Goal: Book appointment/travel/reservation

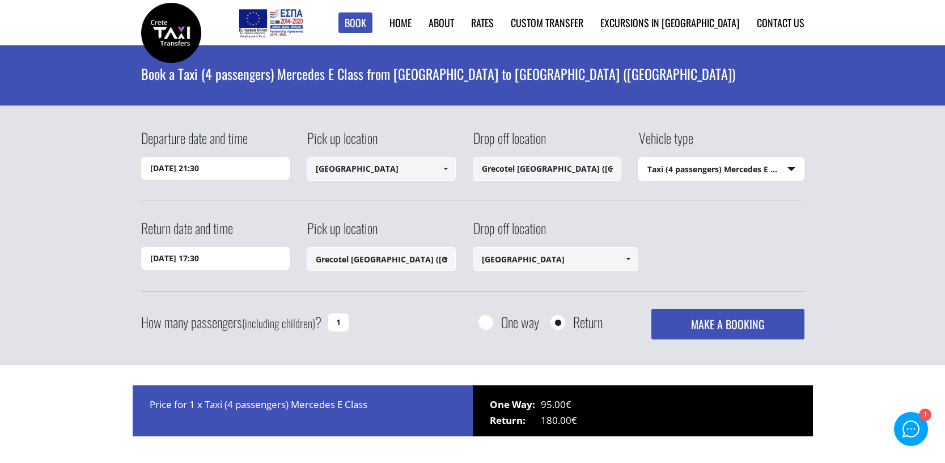
select select "540"
click at [171, 29] on img at bounding box center [171, 33] width 60 height 60
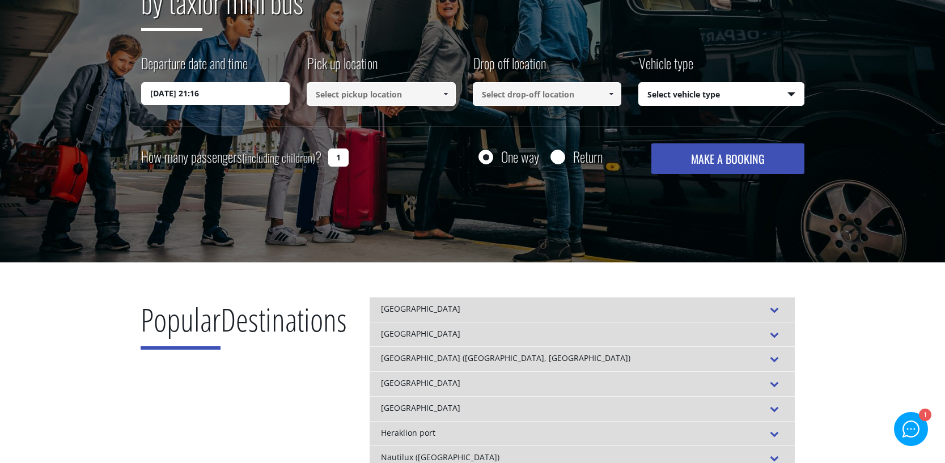
scroll to position [195, 0]
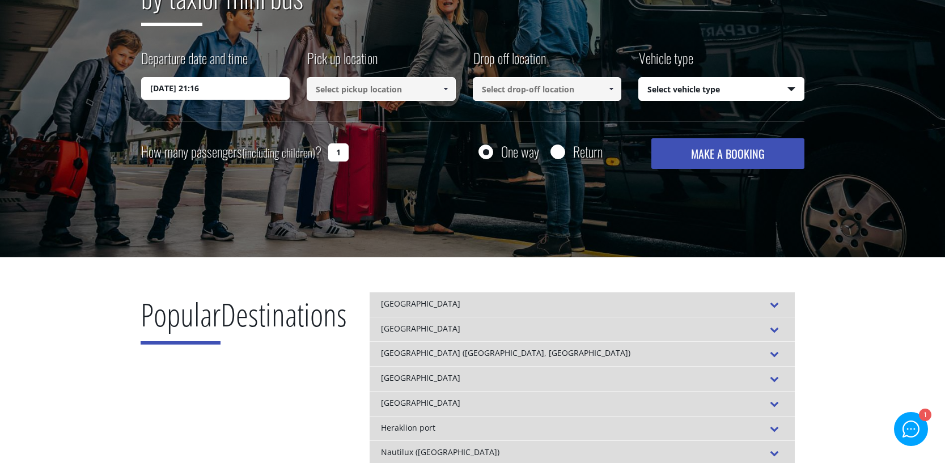
click at [554, 154] on input "Return" at bounding box center [557, 153] width 14 height 14
radio input "true"
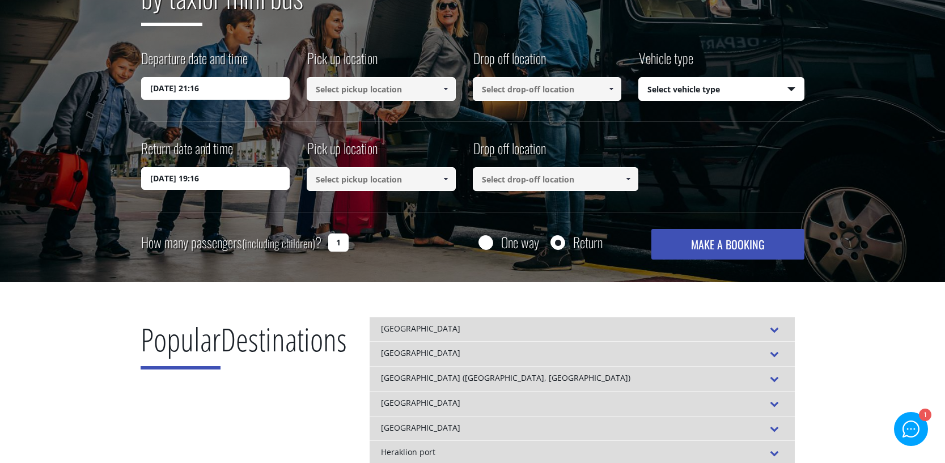
click at [482, 241] on input "One way" at bounding box center [485, 243] width 14 height 14
radio input "true"
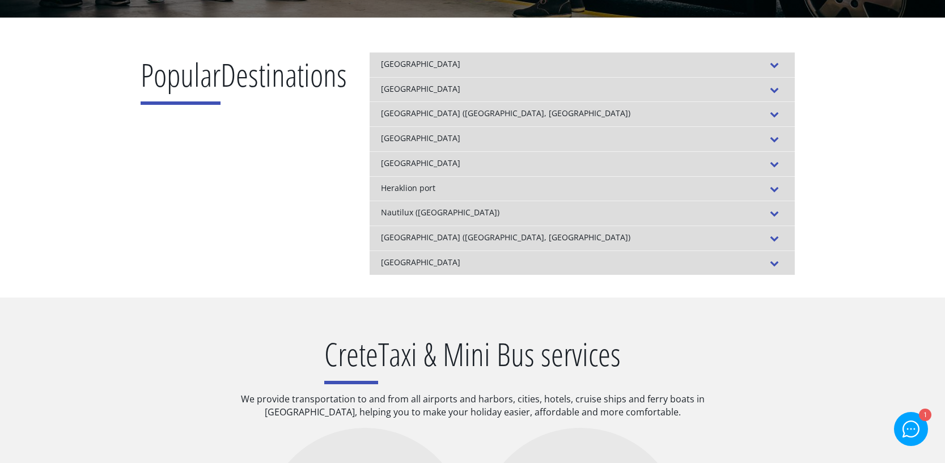
scroll to position [118, 0]
